Goal: Task Accomplishment & Management: Manage account settings

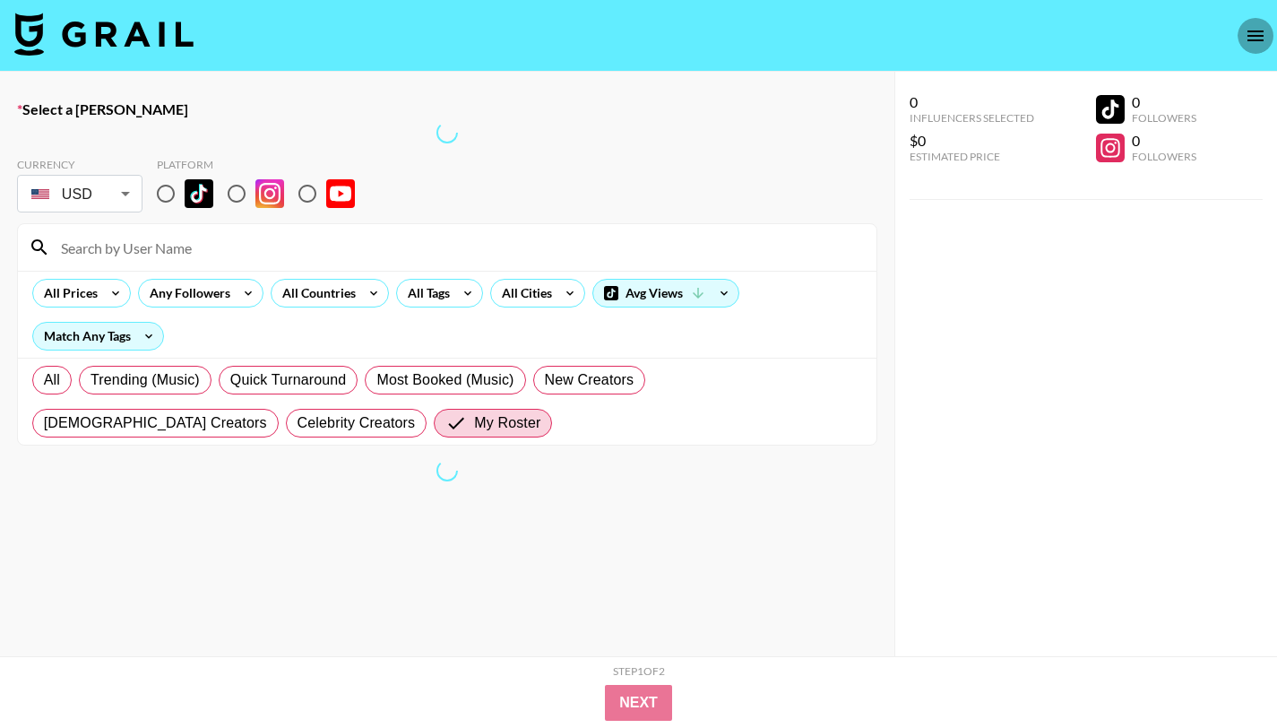
click at [1247, 29] on icon "open drawer" at bounding box center [1256, 36] width 22 height 22
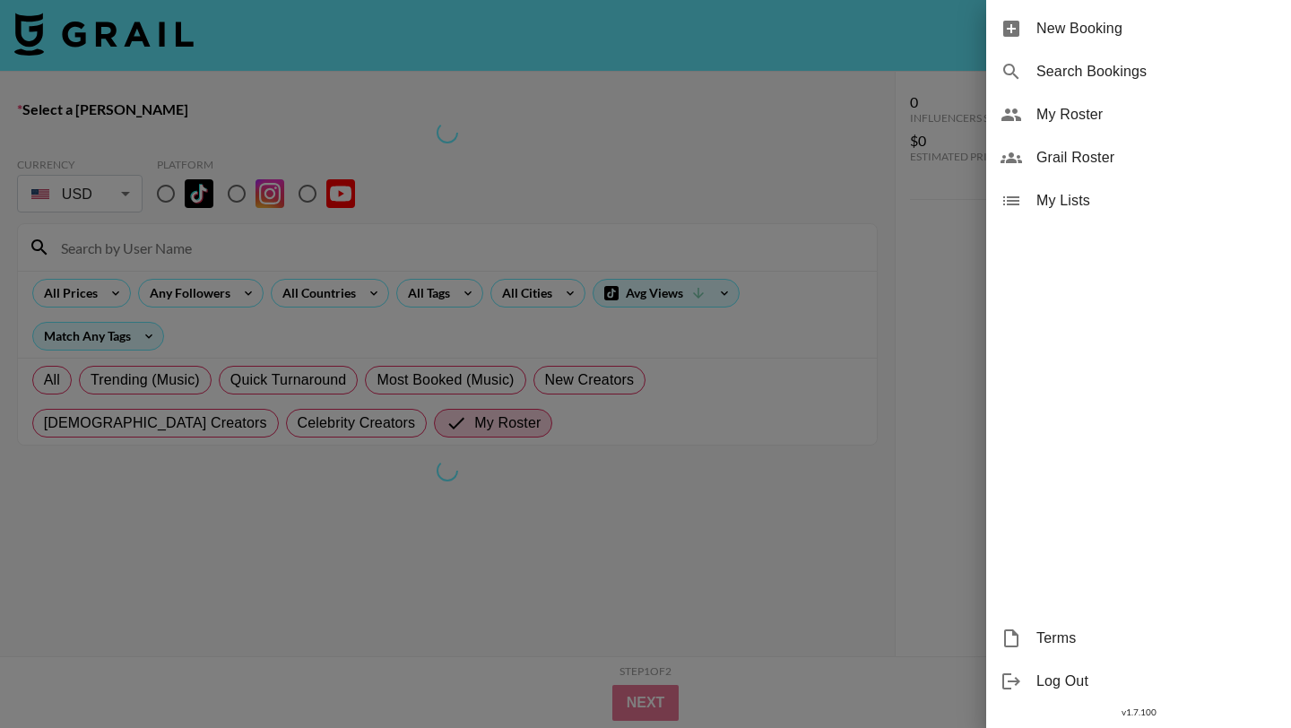
click at [1128, 105] on span "My Roster" at bounding box center [1156, 115] width 240 height 22
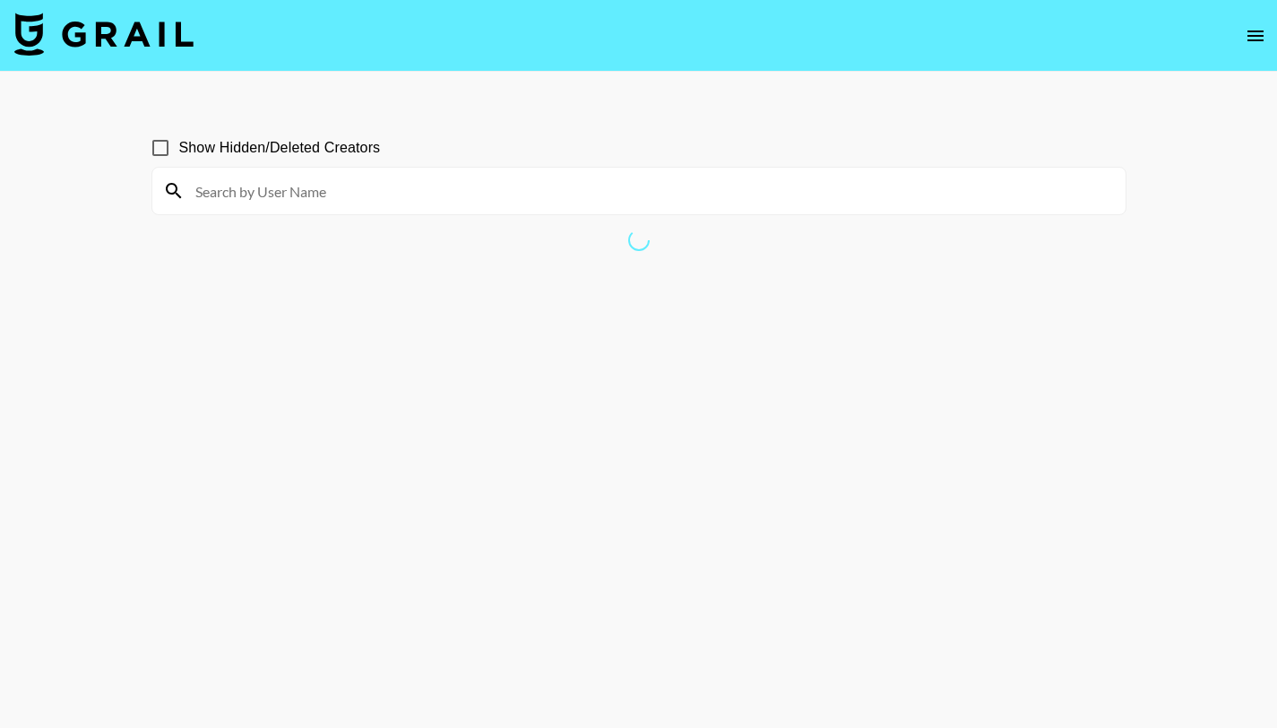
click at [79, 20] on img at bounding box center [103, 34] width 179 height 43
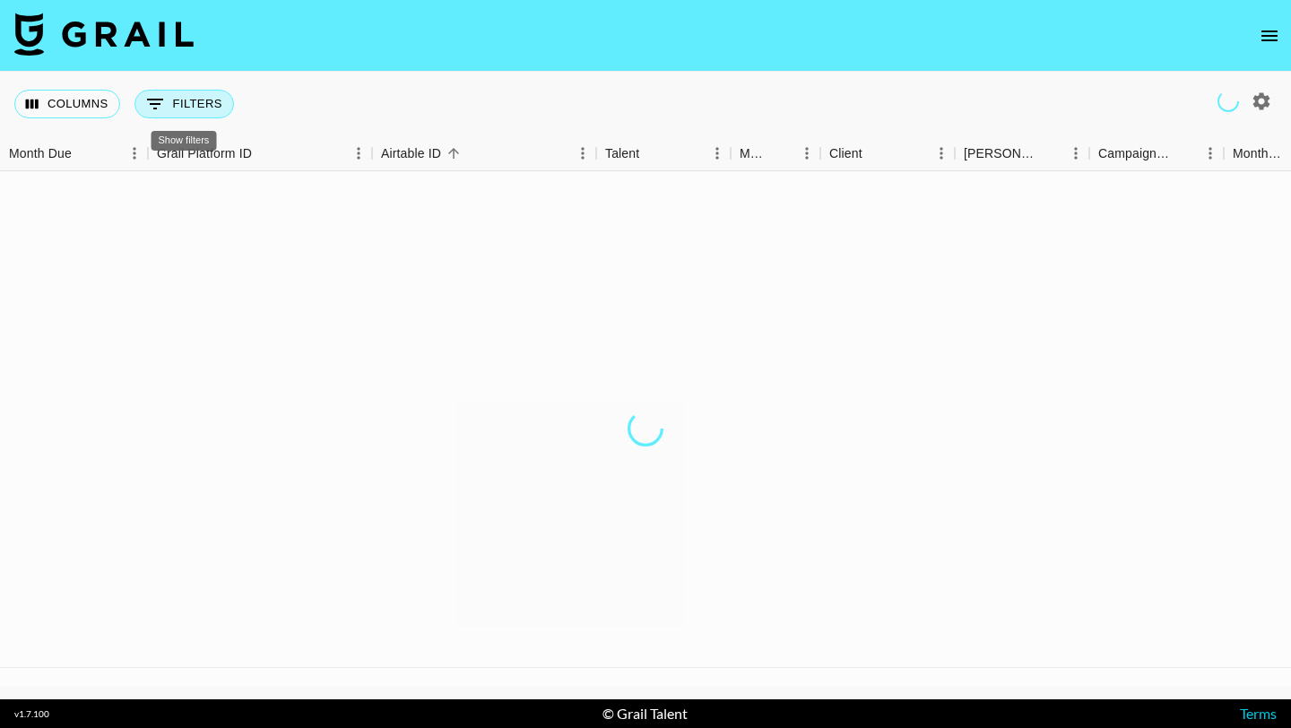
click at [184, 108] on button "0 Filters" at bounding box center [183, 104] width 99 height 29
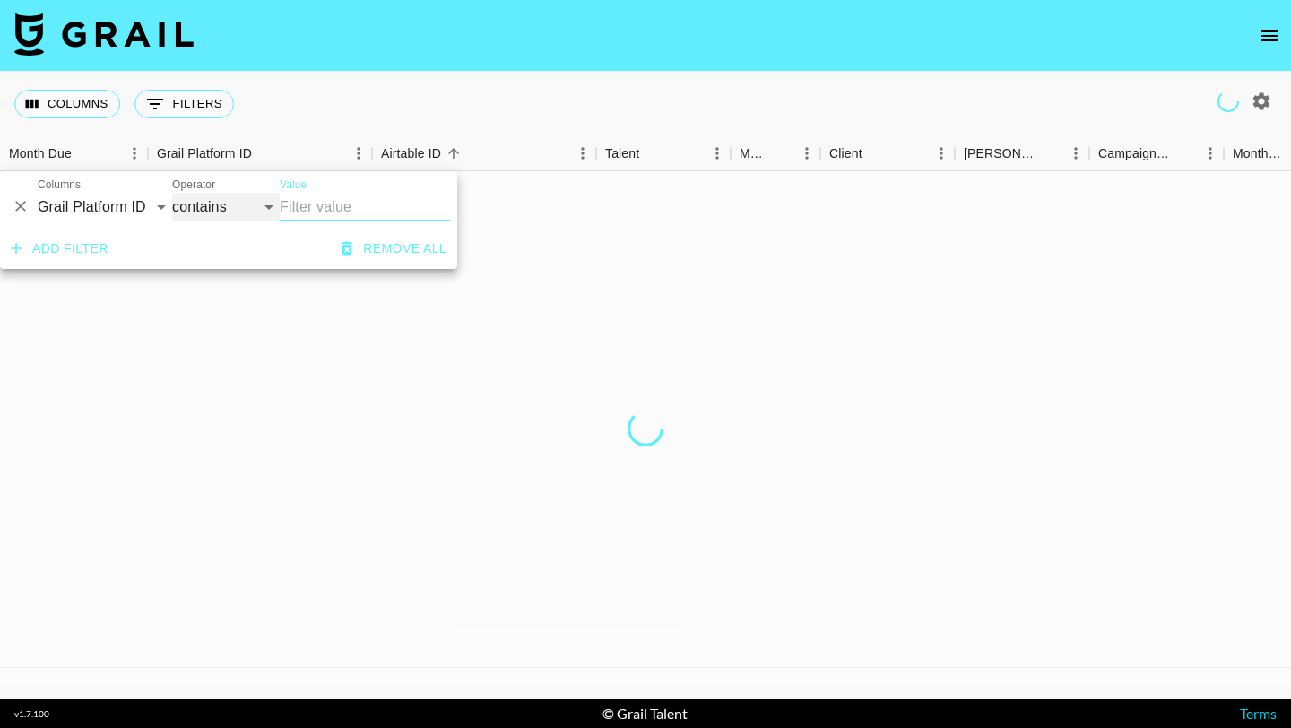
click at [236, 210] on select "contains equals starts with ends with is empty is not empty is any of" at bounding box center [226, 207] width 108 height 29
click at [142, 208] on select "Grail Platform ID Airtable ID Talent Manager Client Booker Campaign (Type) Date…" at bounding box center [105, 207] width 134 height 29
select select "status"
click at [38, 193] on select "Grail Platform ID Airtable ID Talent Manager Client Booker Campaign (Type) Date…" at bounding box center [105, 207] width 134 height 29
select select "is"
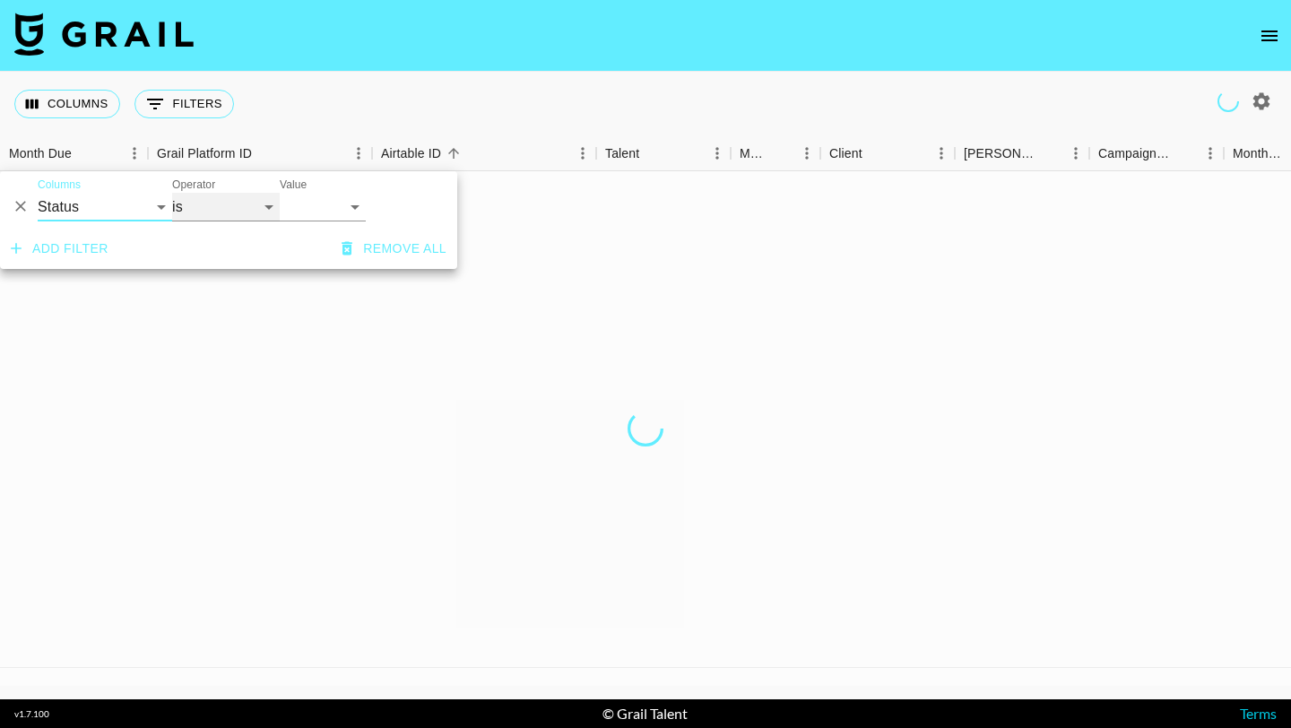
click at [217, 205] on select "is is not is any of is not any of" at bounding box center [226, 207] width 108 height 29
click at [348, 213] on select "confirmed declined draft posted approved cancelled badDebt" at bounding box center [323, 207] width 86 height 29
click at [185, 114] on button "0 Filters" at bounding box center [183, 104] width 99 height 29
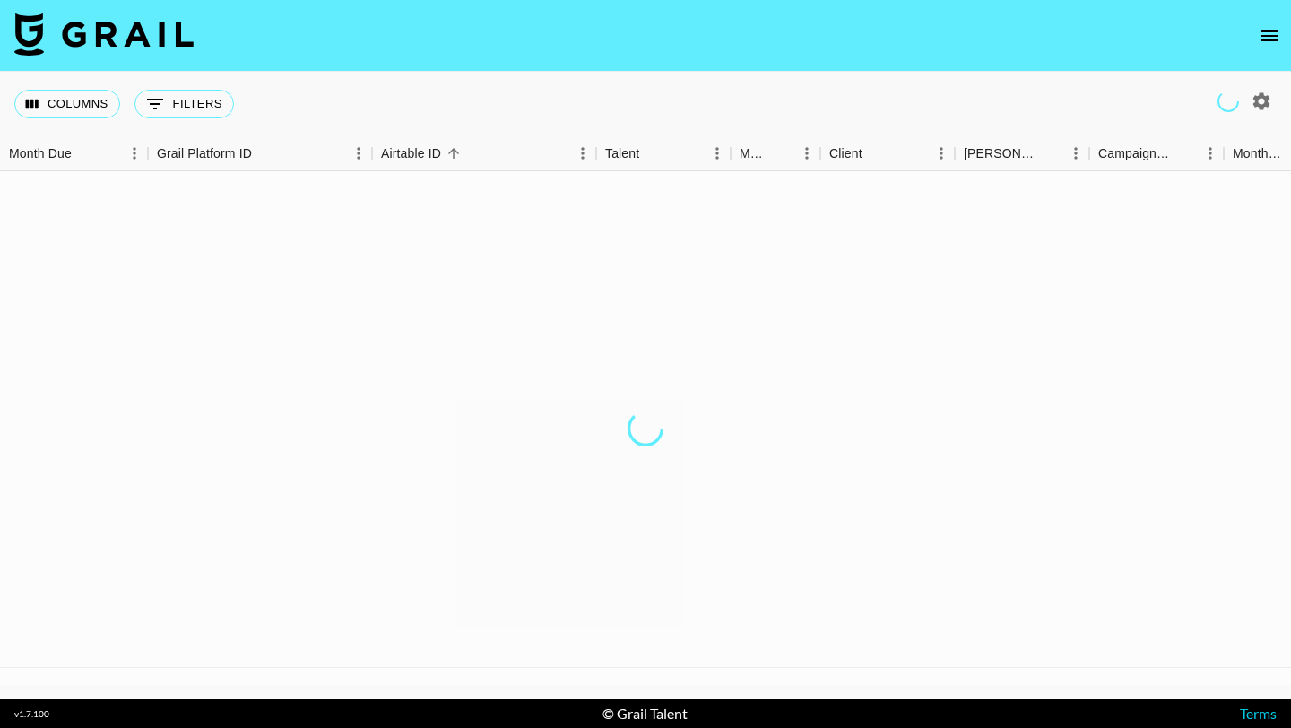
click at [165, 118] on div "Columns 0 Filters + Booking" at bounding box center [127, 104] width 227 height 65
click at [177, 110] on button "0 Filters" at bounding box center [183, 104] width 99 height 29
select select "status"
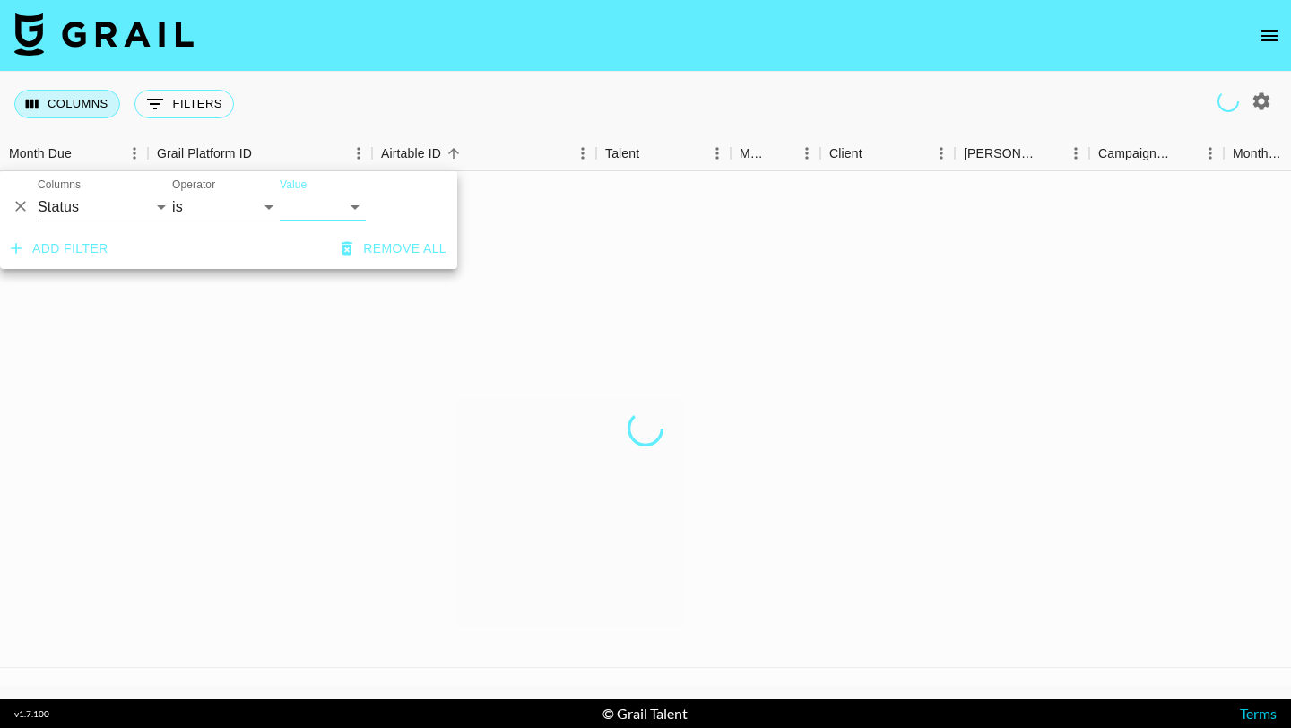
click at [44, 96] on button "Columns" at bounding box center [67, 104] width 106 height 29
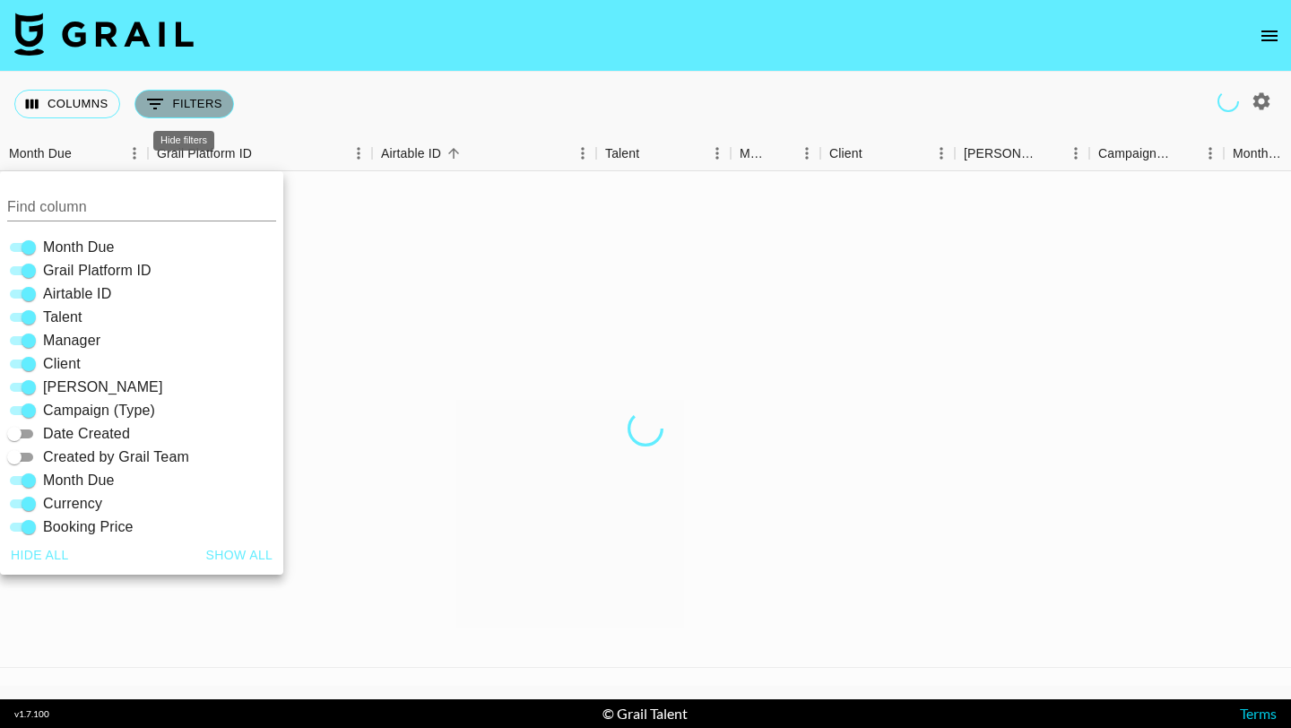
click at [212, 97] on button "0 Filters" at bounding box center [183, 104] width 99 height 29
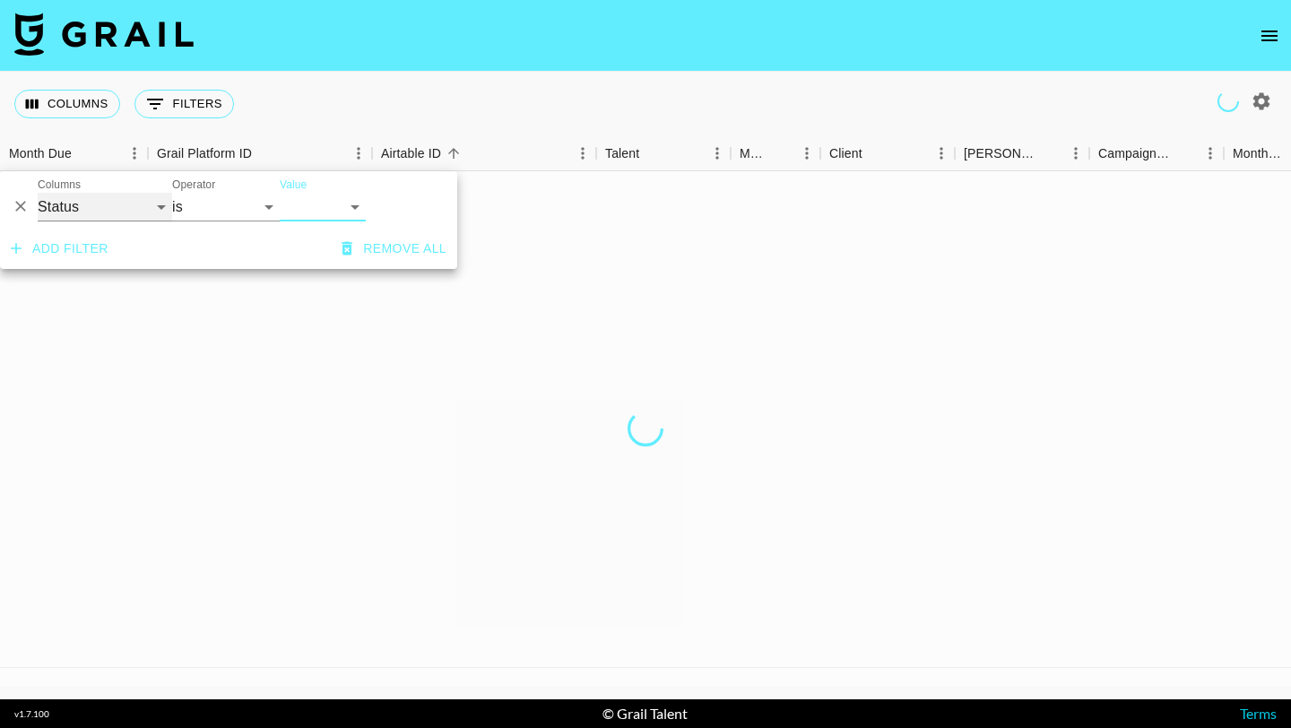
click at [88, 212] on select "Grail Platform ID Airtable ID Talent Manager Client Booker Campaign (Type) Date…" at bounding box center [105, 207] width 134 height 29
select select "docMeta"
click at [38, 193] on select "Grail Platform ID Airtable ID Talent Manager Client Booker Campaign (Type) Date…" at bounding box center [105, 207] width 134 height 29
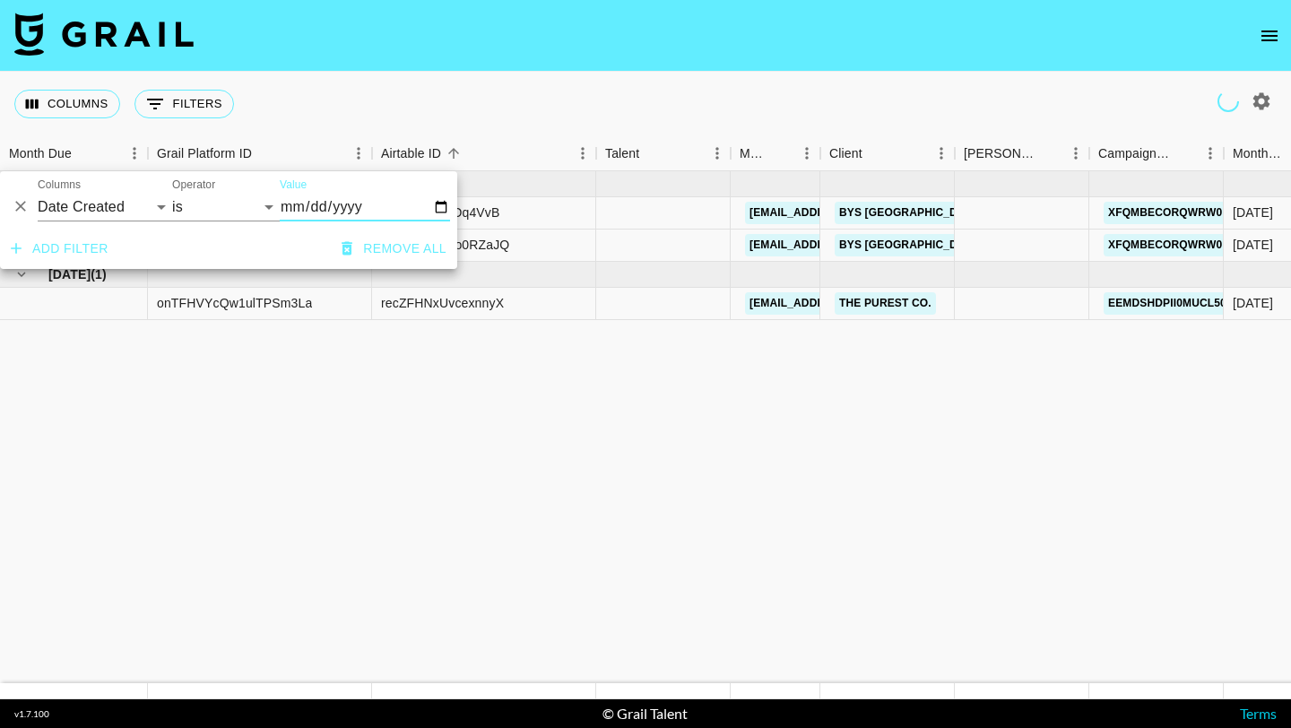
click at [325, 212] on input "Value" at bounding box center [365, 207] width 170 height 29
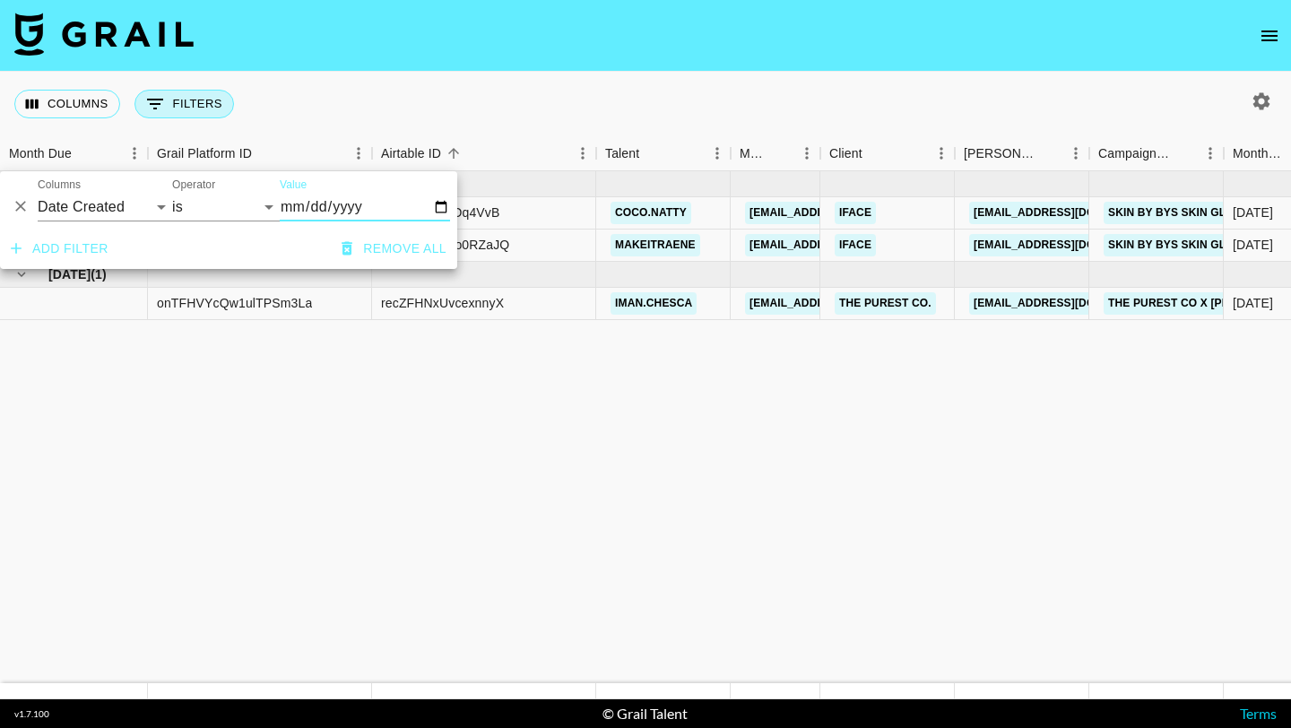
click at [191, 94] on button "0 Filters" at bounding box center [183, 104] width 99 height 29
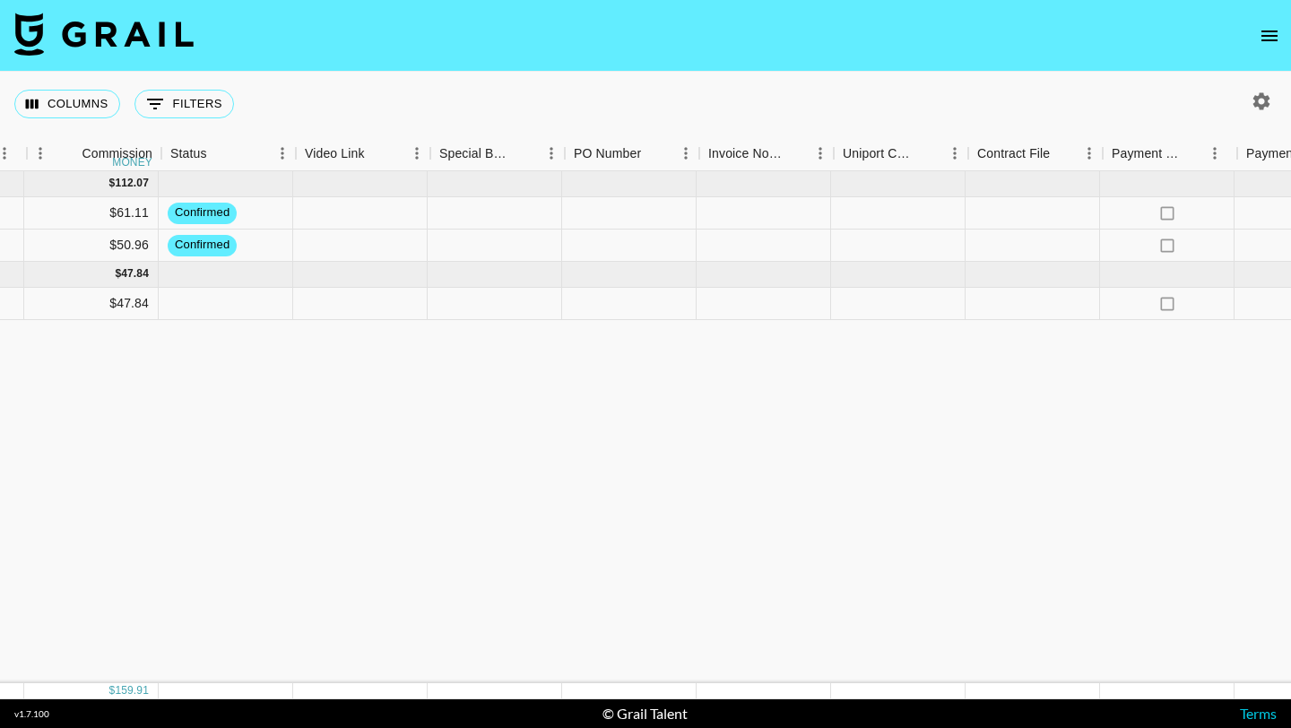
scroll to position [0, 1627]
click at [205, 212] on span "confirmed" at bounding box center [200, 212] width 69 height 17
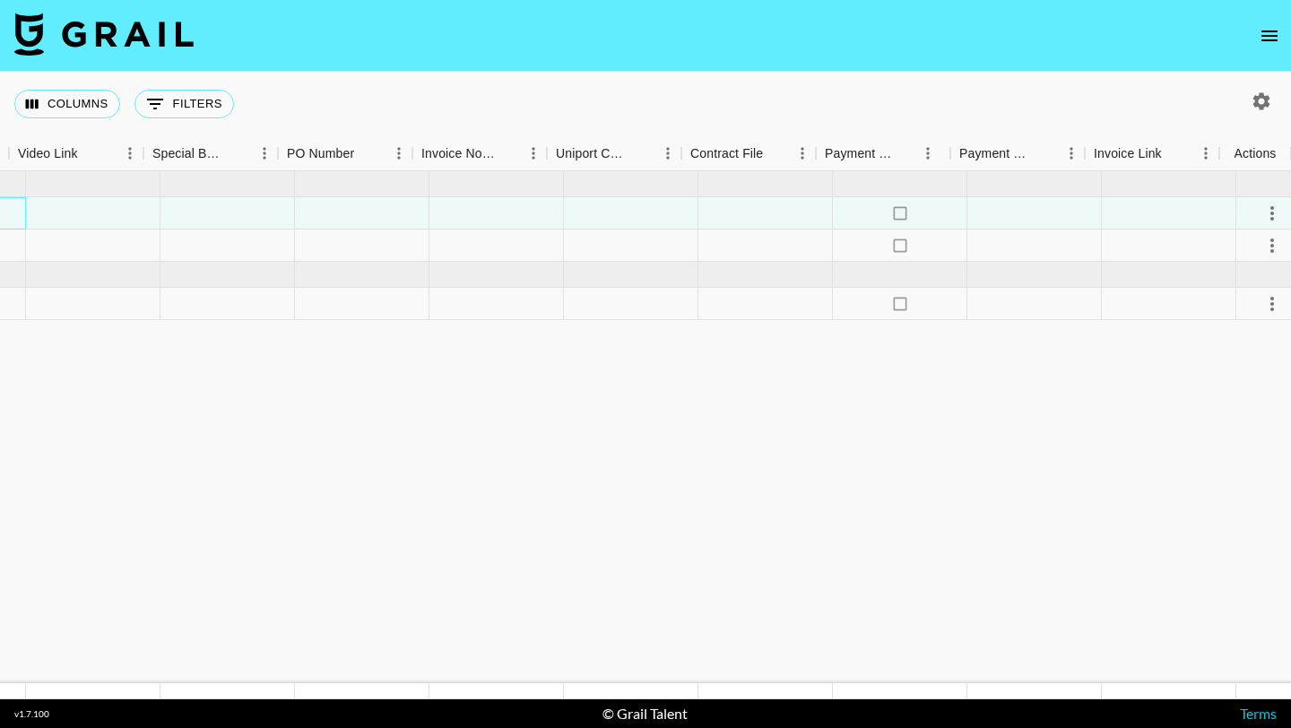
scroll to position [0, 1909]
click at [1248, 210] on icon "select merge strategy" at bounding box center [1255, 214] width 22 height 22
click at [1141, 230] on div at bounding box center [1152, 245] width 134 height 32
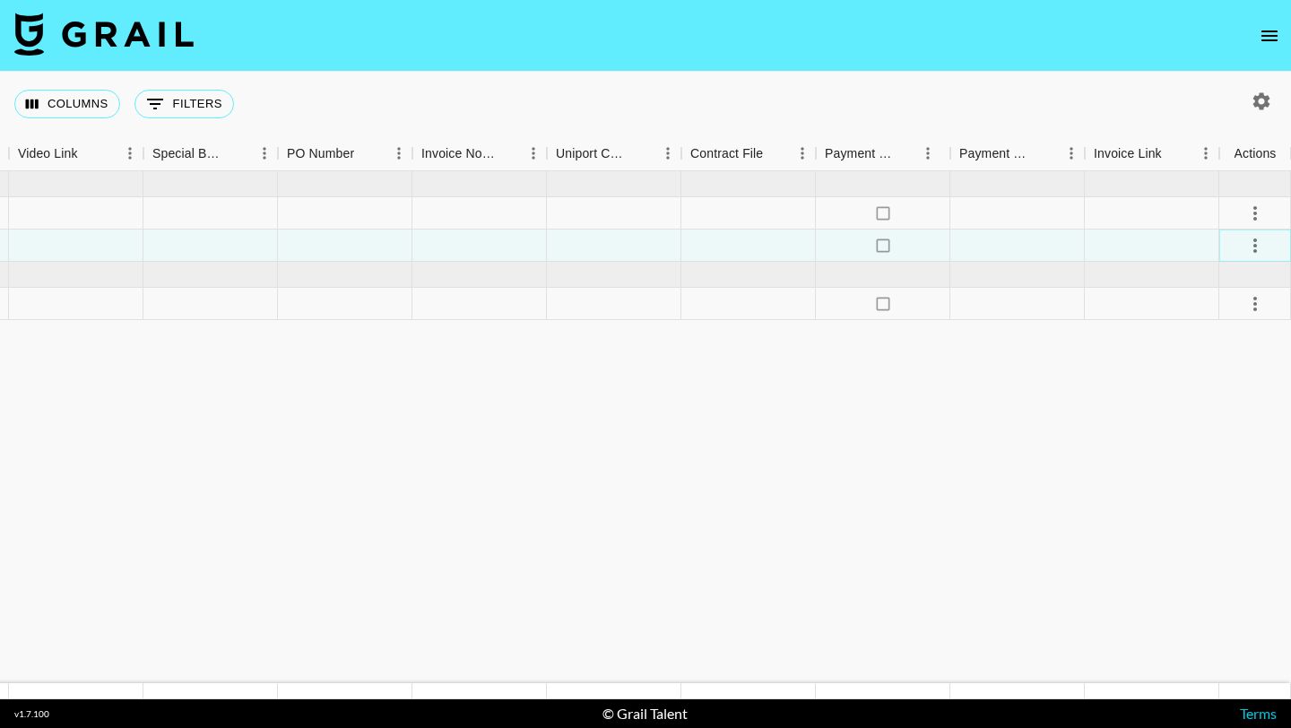
click at [1255, 242] on icon "select merge strategy" at bounding box center [1255, 246] width 22 height 22
click at [1218, 390] on li "Cancel" at bounding box center [1232, 381] width 117 height 32
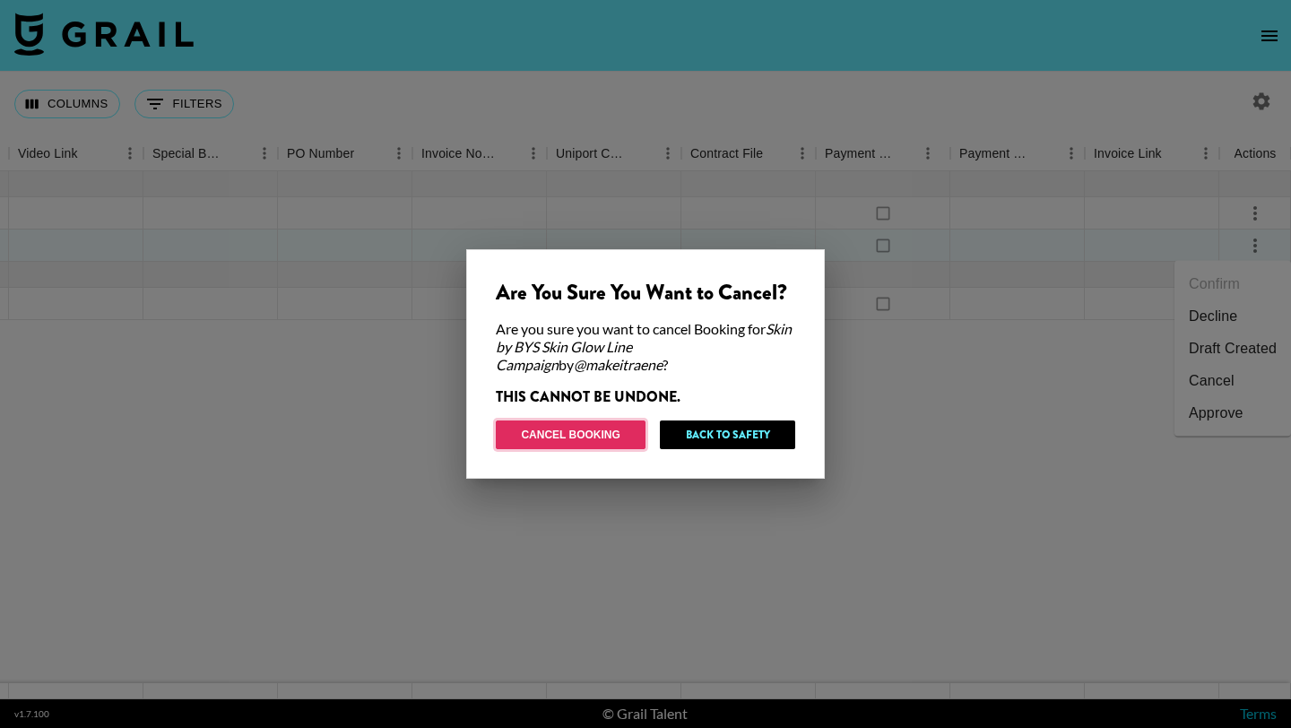
click at [618, 427] on button "Cancel Booking" at bounding box center [571, 434] width 150 height 29
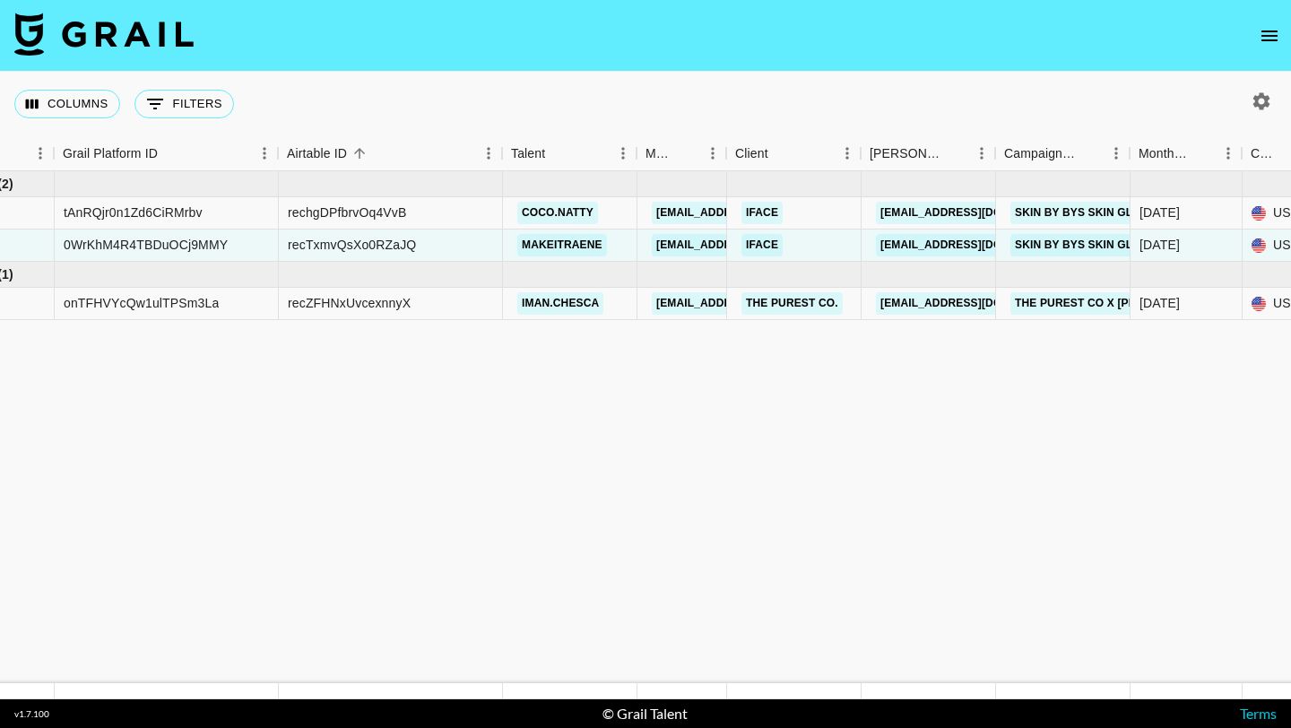
scroll to position [0, 94]
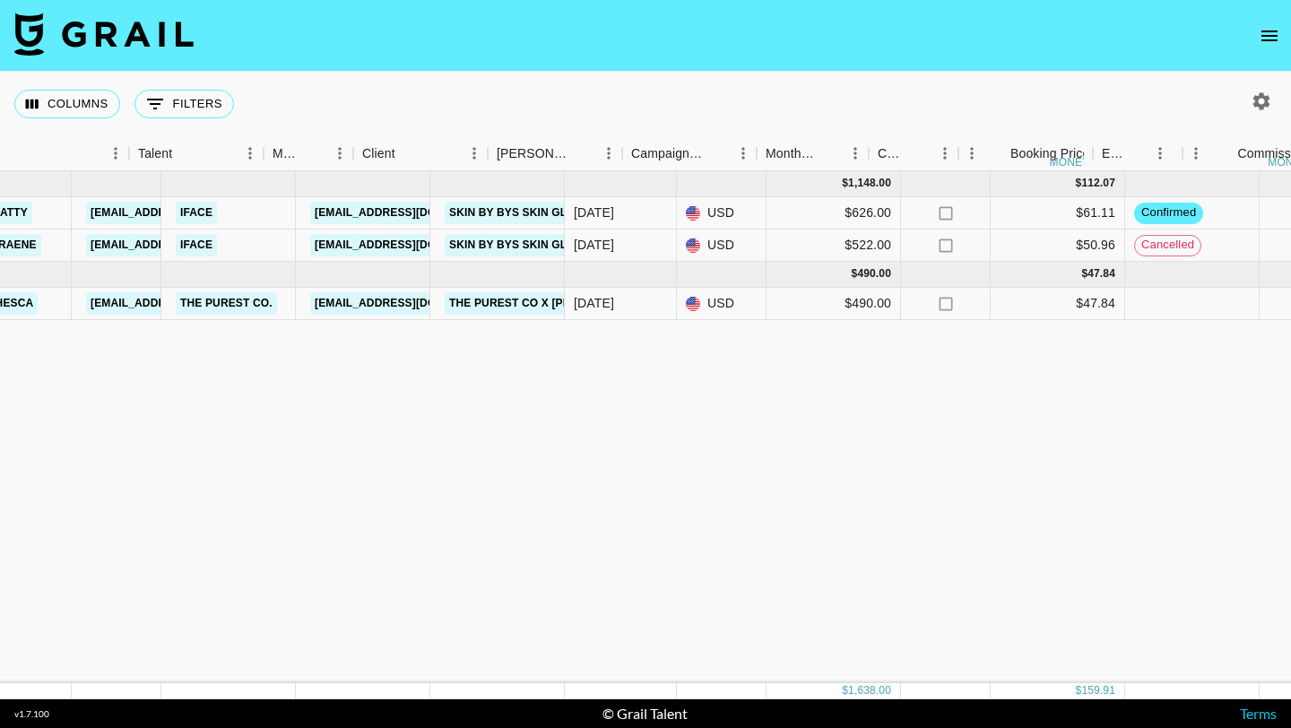
scroll to position [0, 1909]
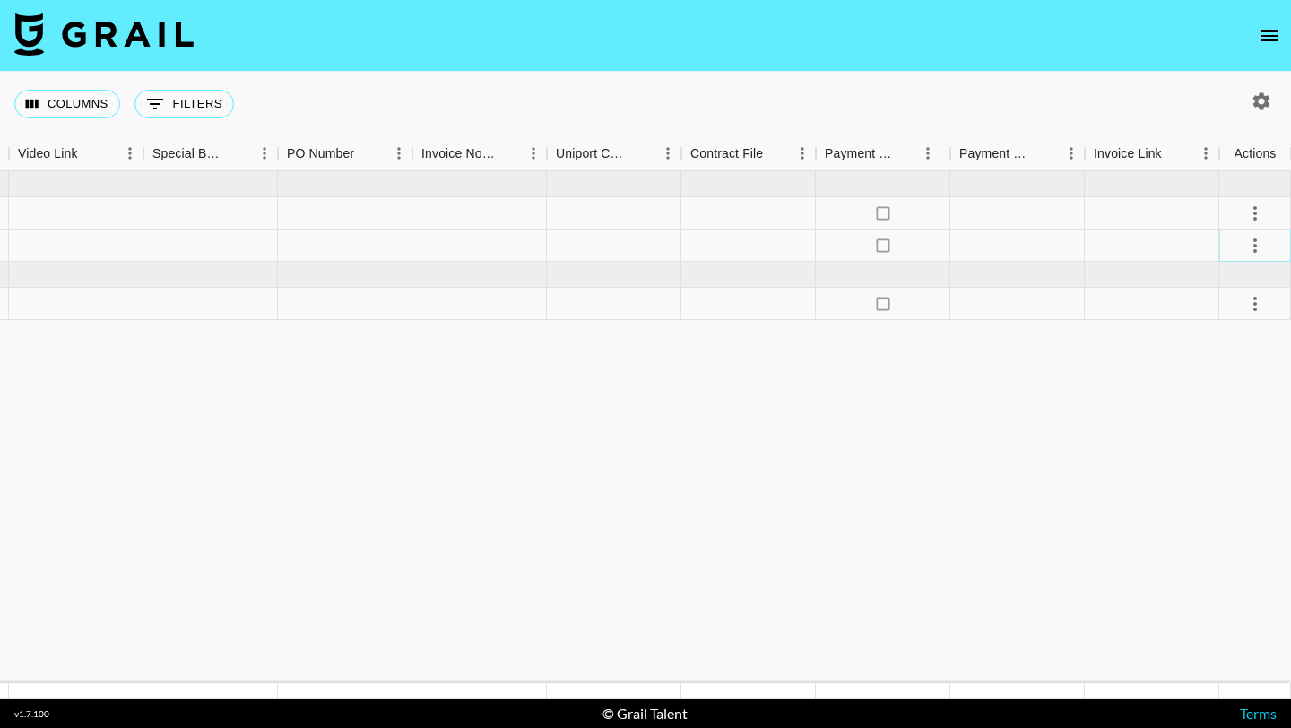
click at [1265, 249] on button "select merge strategy" at bounding box center [1255, 245] width 30 height 30
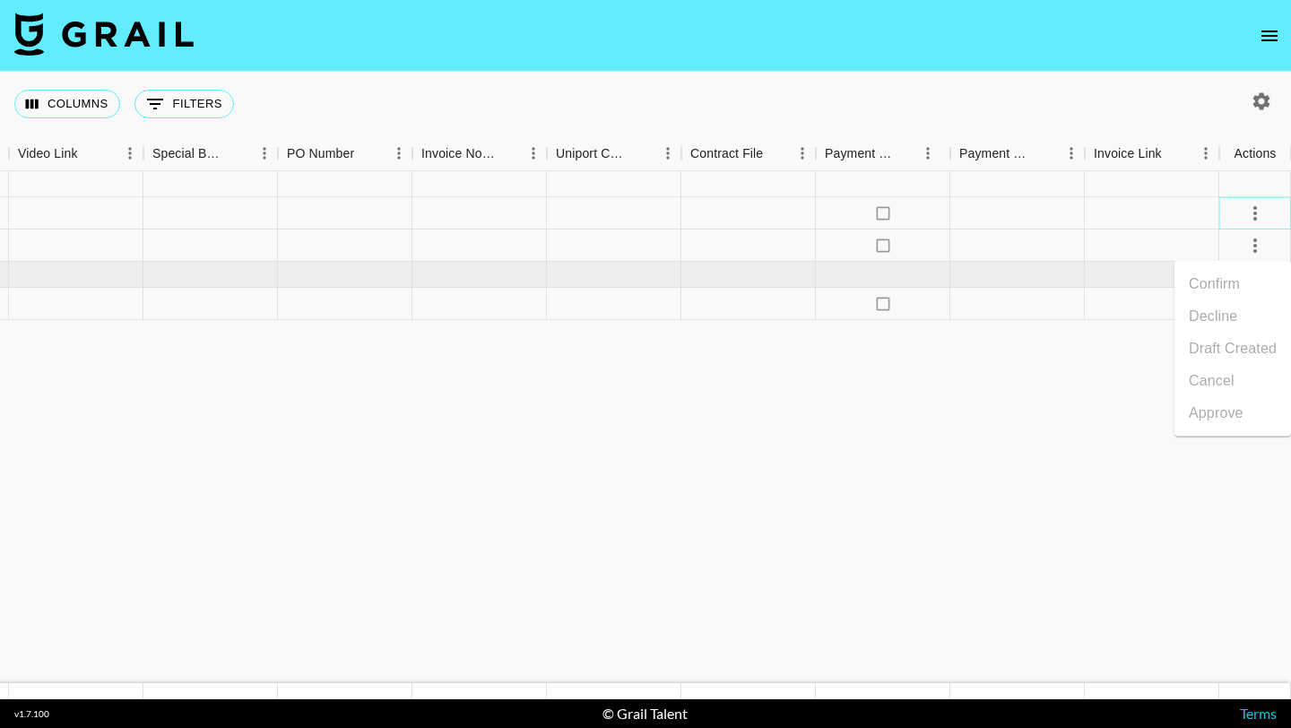
click at [1248, 209] on icon "select merge strategy" at bounding box center [1255, 214] width 22 height 22
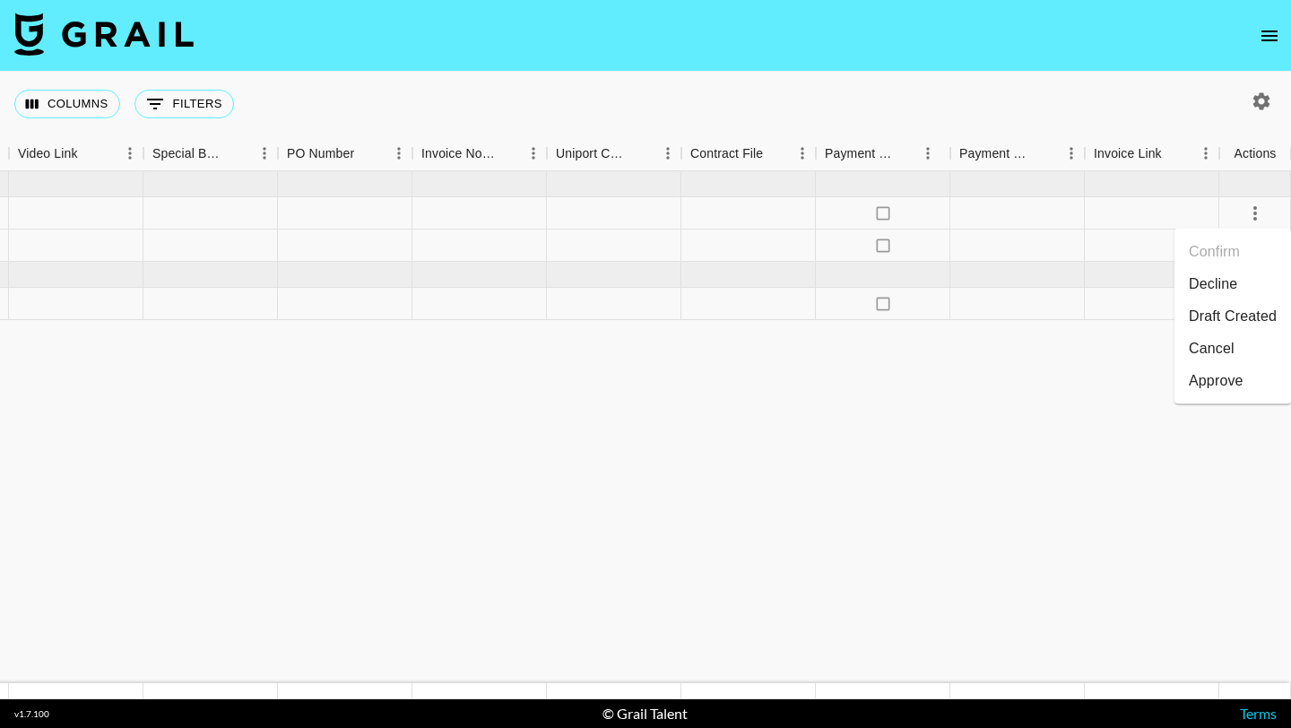
click at [1244, 338] on li "Cancel" at bounding box center [1232, 349] width 117 height 32
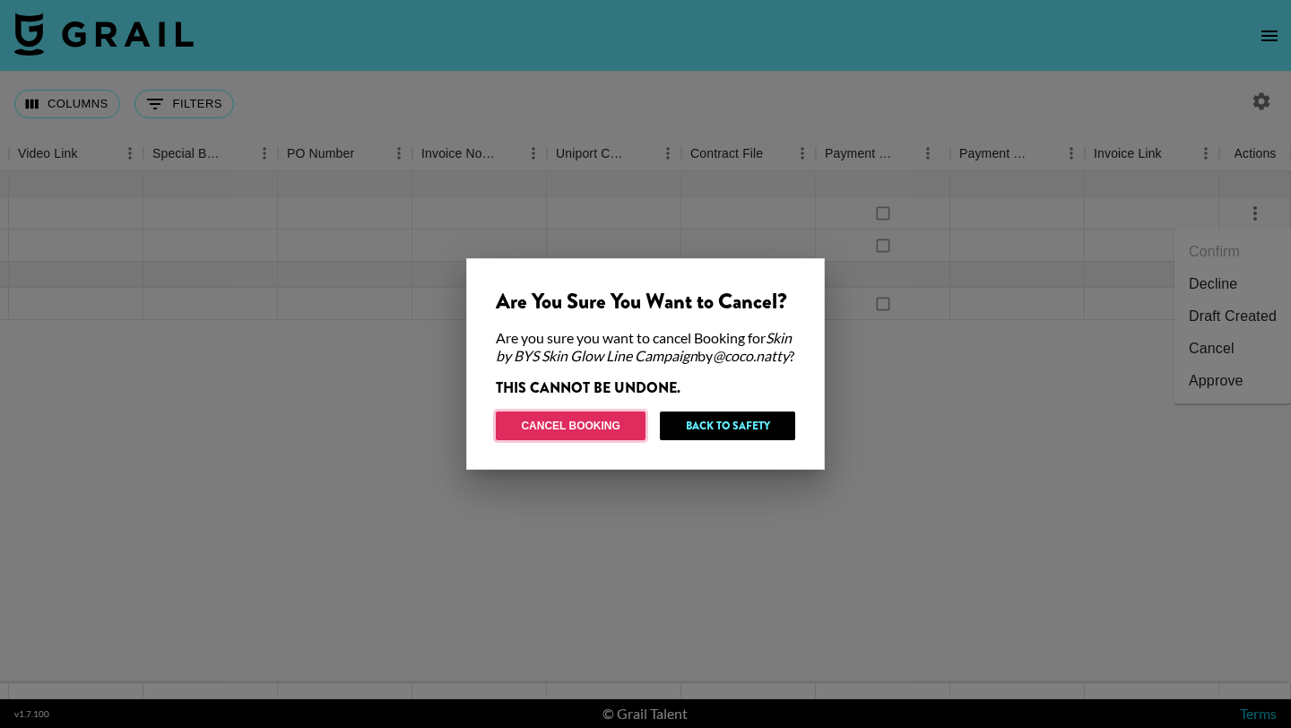
click at [602, 432] on button "Cancel Booking" at bounding box center [571, 425] width 150 height 29
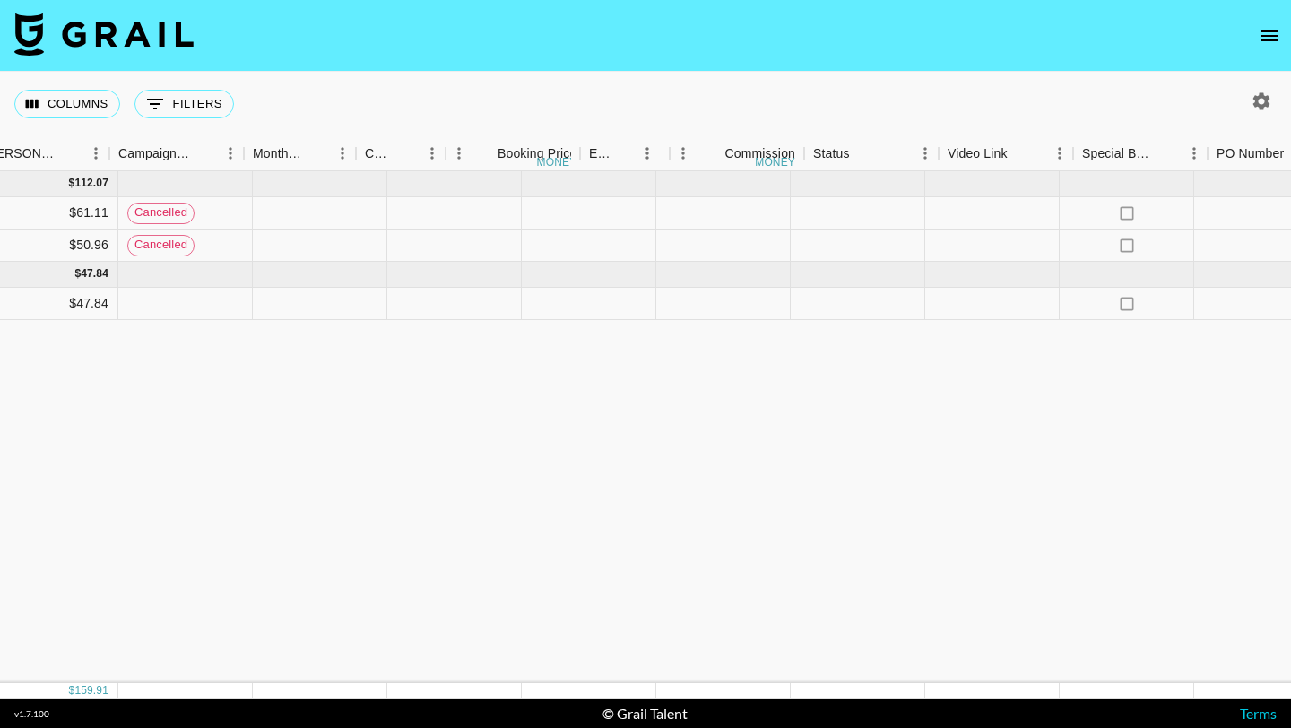
scroll to position [0, 1909]
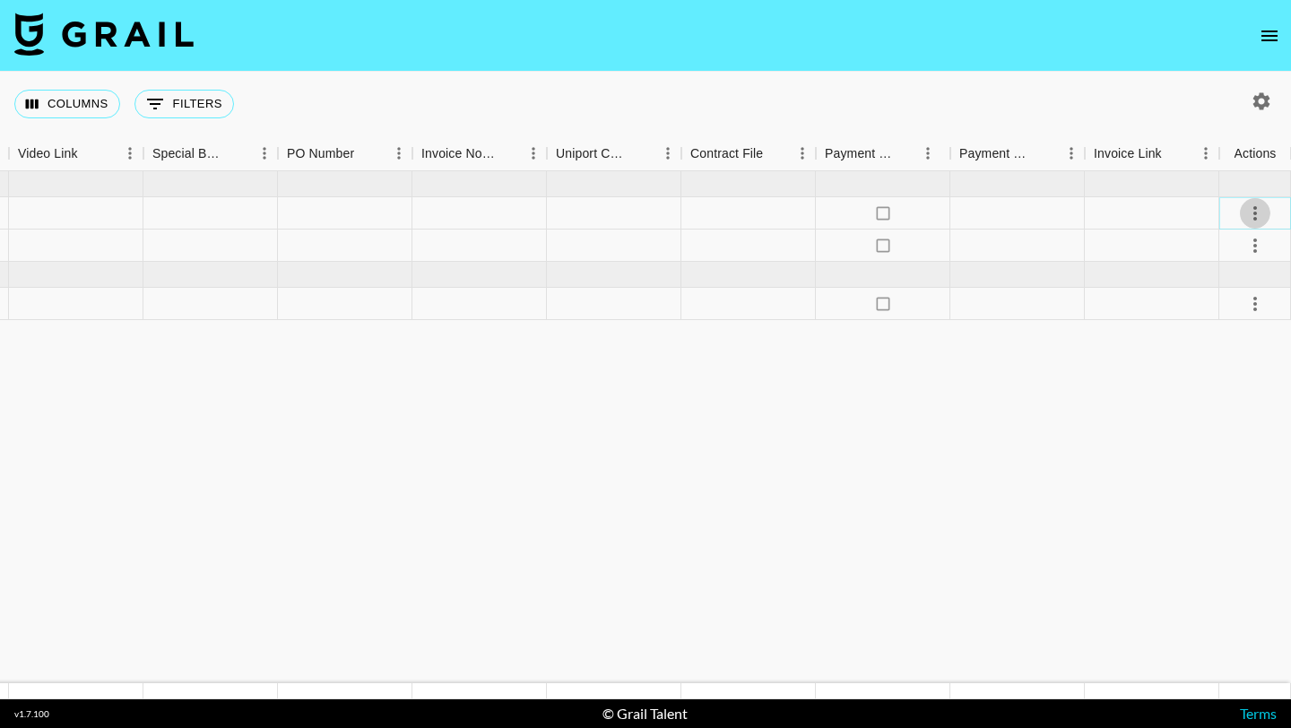
click at [1261, 201] on button "select merge strategy" at bounding box center [1255, 213] width 30 height 30
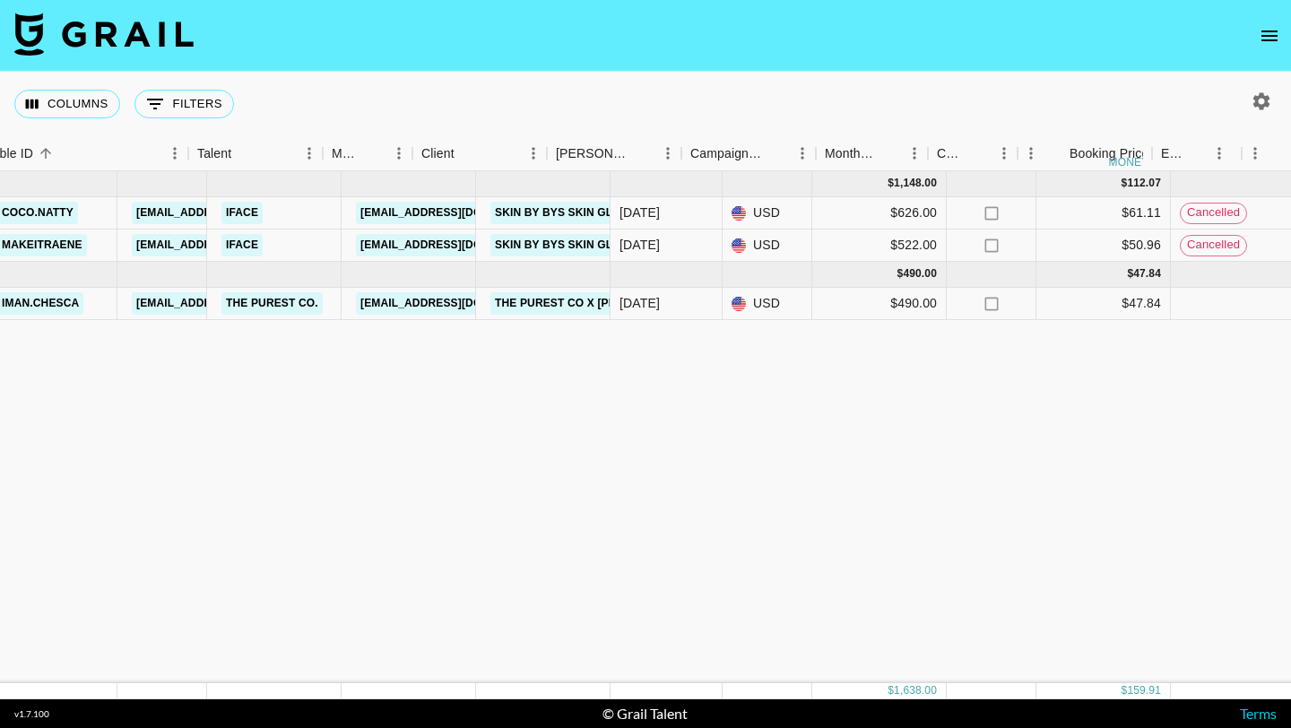
scroll to position [0, 0]
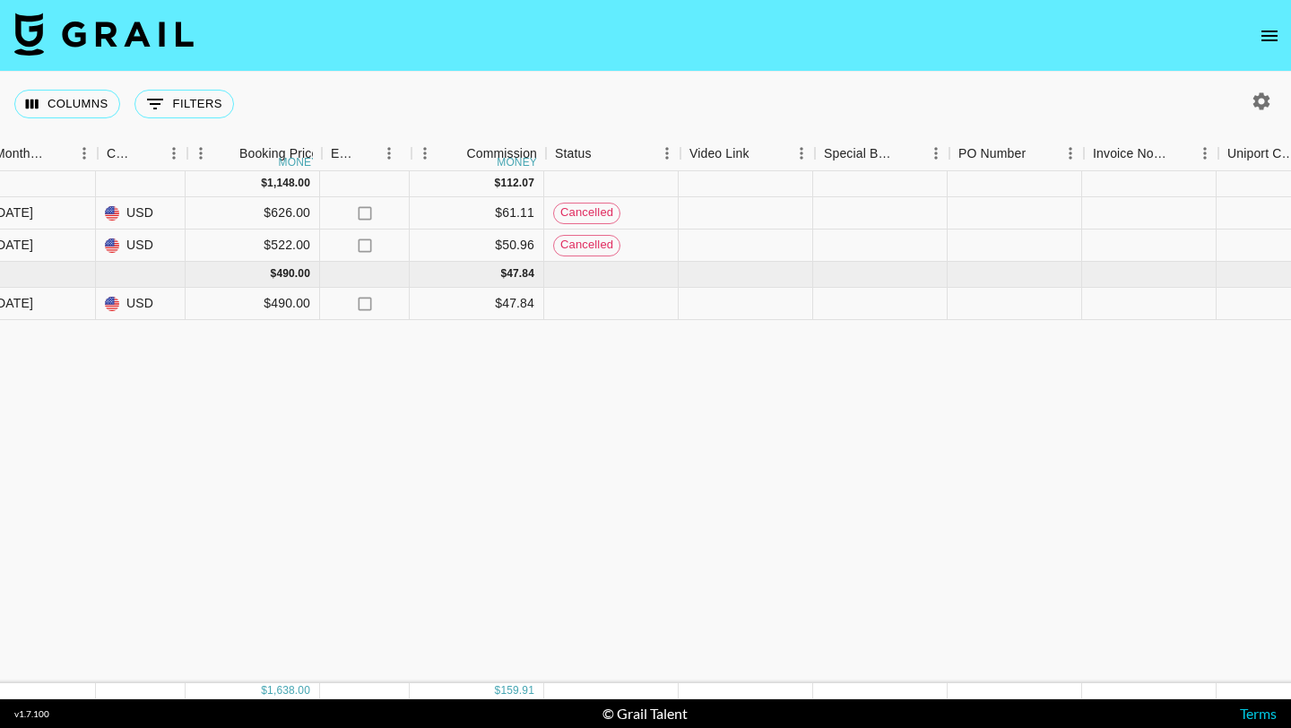
scroll to position [0, 1238]
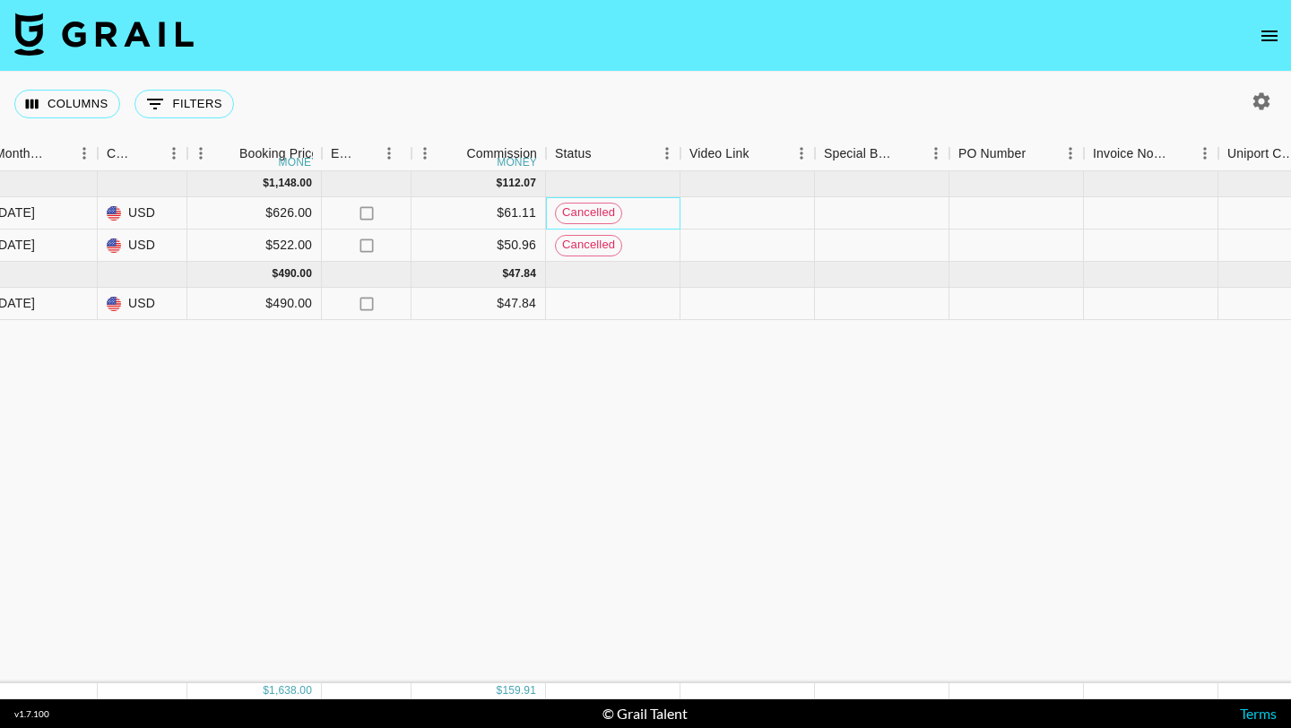
click at [585, 205] on span "cancelled" at bounding box center [588, 212] width 65 height 17
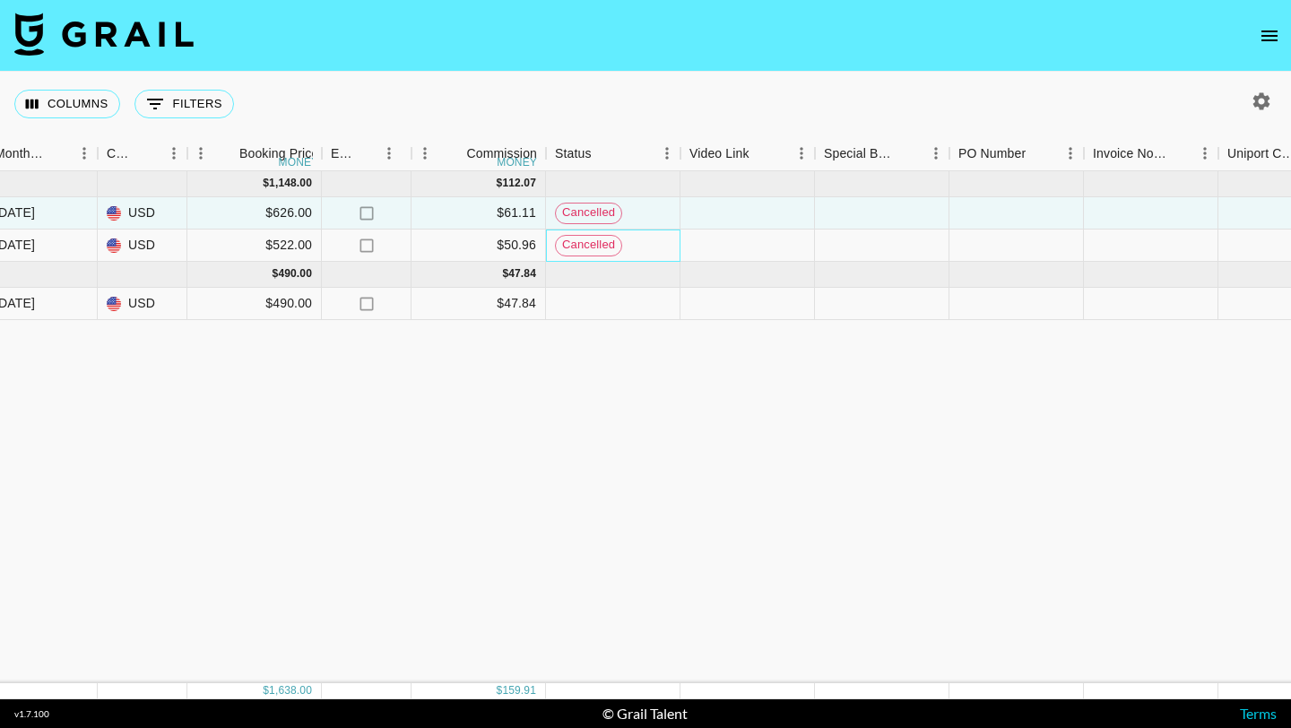
click at [627, 242] on div "cancelled" at bounding box center [613, 245] width 134 height 32
